Goal: Task Accomplishment & Management: Complete application form

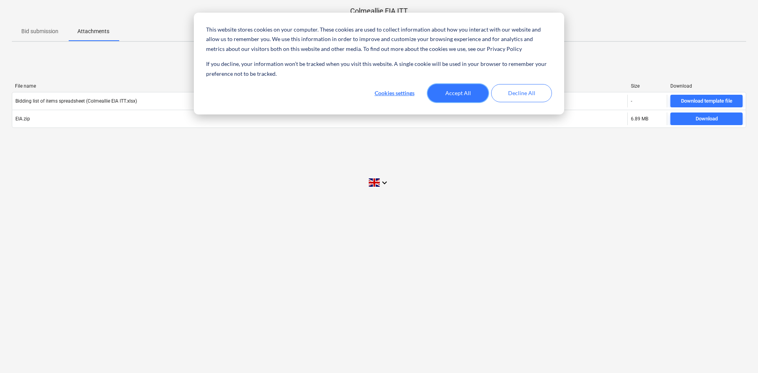
click at [466, 93] on button "Accept All" at bounding box center [458, 93] width 61 height 18
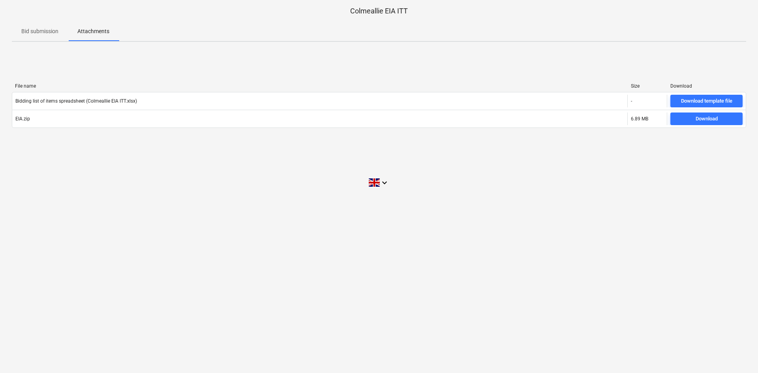
click at [40, 32] on p "Bid submission" at bounding box center [39, 31] width 37 height 8
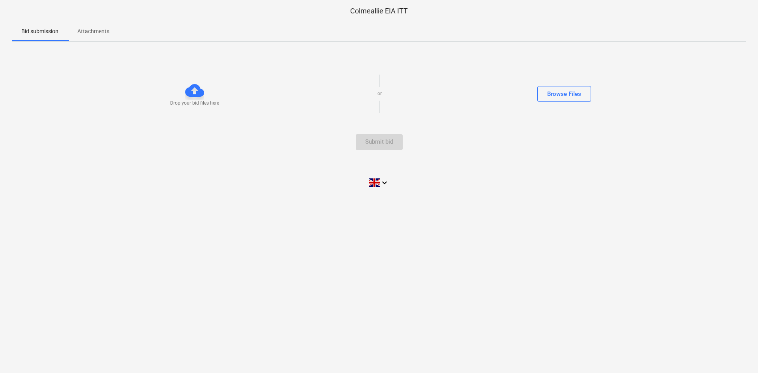
click at [103, 32] on p "Attachments" at bounding box center [93, 31] width 32 height 8
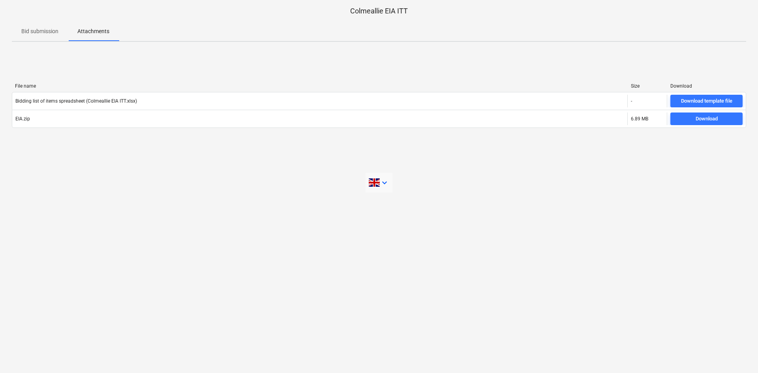
click at [382, 180] on icon "keyboard_arrow_down" at bounding box center [384, 182] width 9 height 9
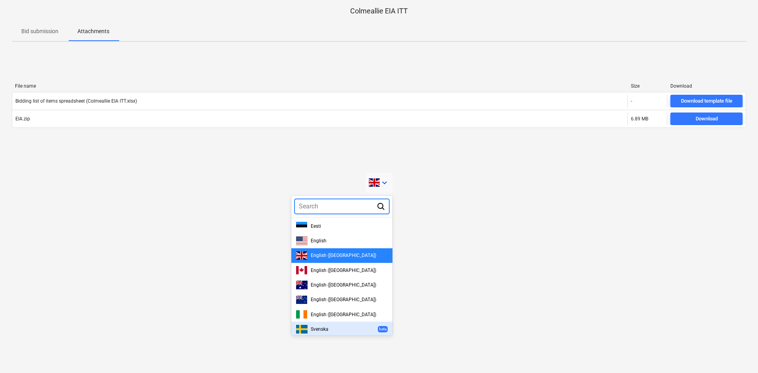
click at [325, 327] on span "Svenska" at bounding box center [320, 330] width 18 height 6
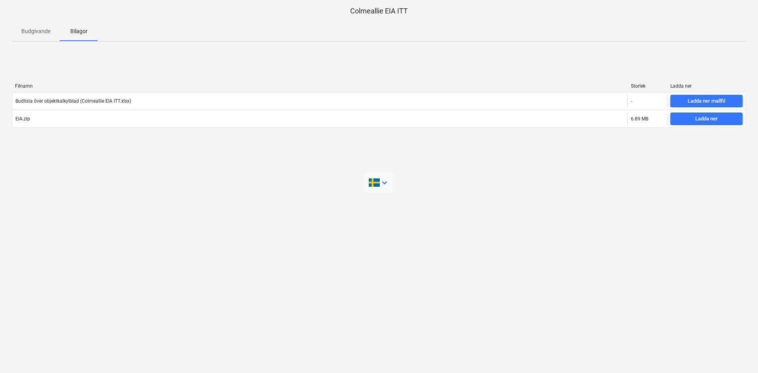
click at [384, 179] on icon "keyboard_arrow_down" at bounding box center [384, 182] width 9 height 9
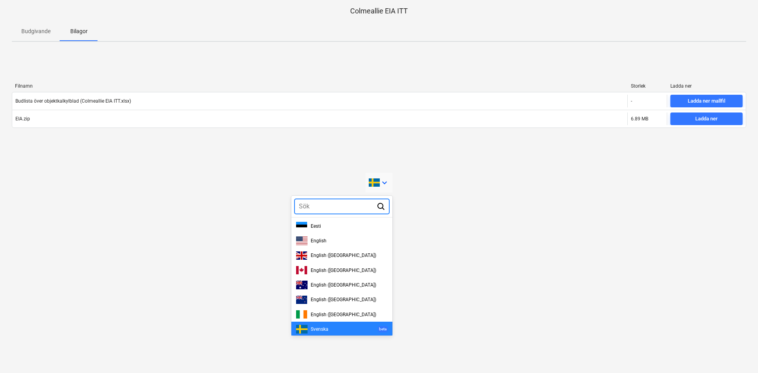
scroll to position [6, 0]
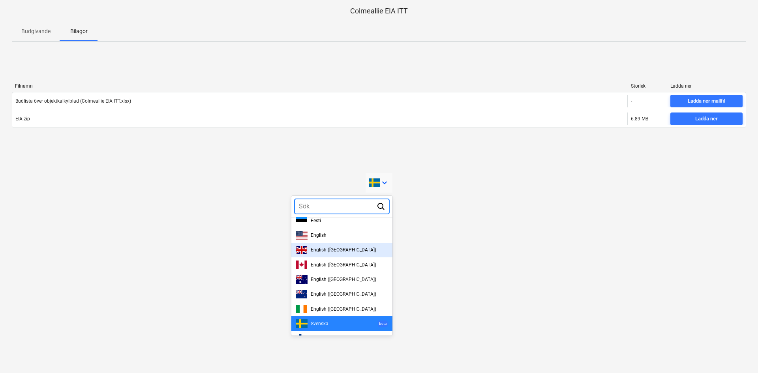
click at [328, 246] on div "English ([GEOGRAPHIC_DATA])" at bounding box center [342, 250] width 92 height 8
